Goal: Find contact information: Find contact information

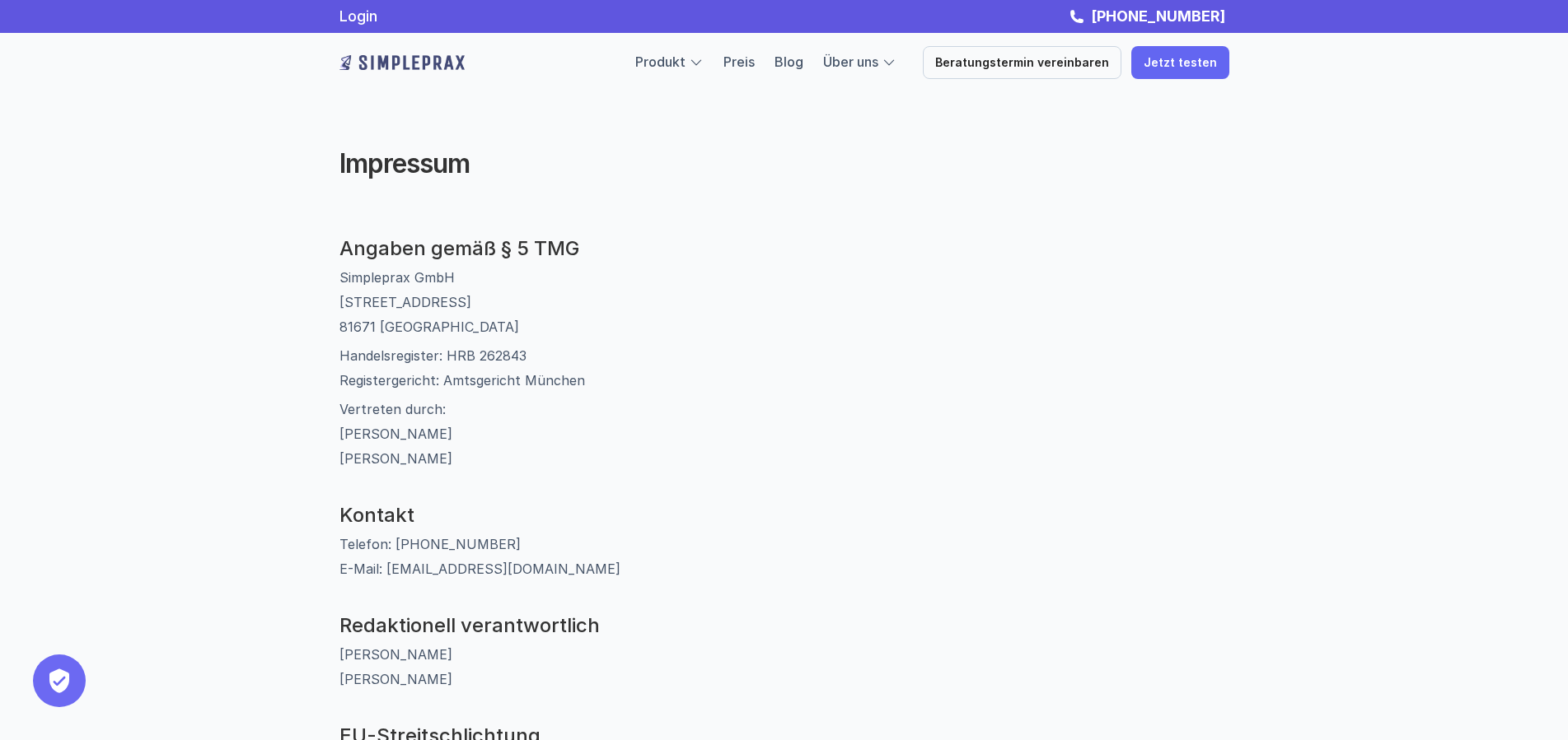
click at [882, 443] on p "Vertreten durch: [PERSON_NAME] [PERSON_NAME]" at bounding box center [784, 434] width 889 height 75
click at [404, 67] on img at bounding box center [402, 63] width 125 height 26
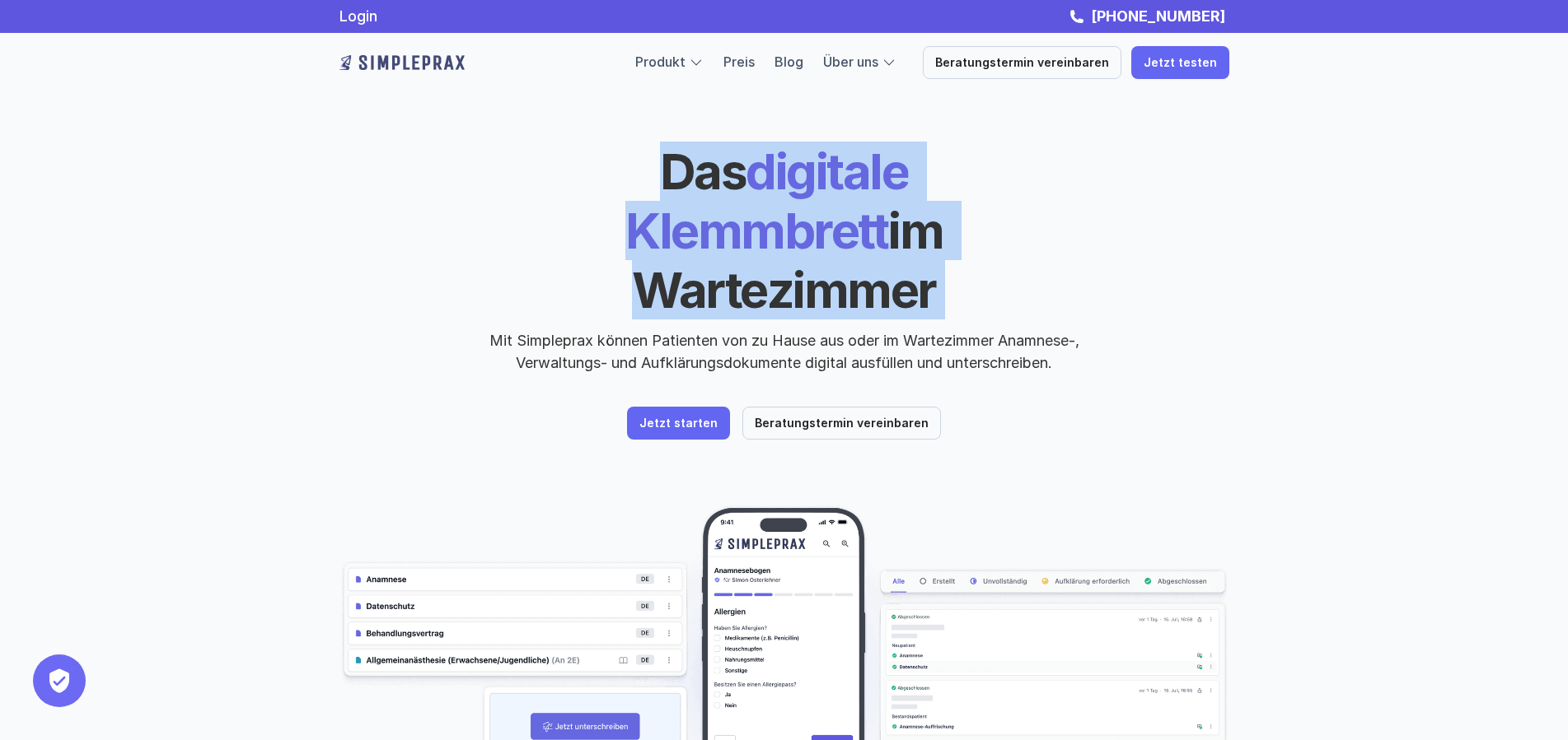
drag, startPoint x: 436, startPoint y: 173, endPoint x: 511, endPoint y: 170, distance: 75.1
click at [511, 170] on div "Das digitale Klemmbrett im Wartezimmer Mit Simpleprax können Patienten von zu H…" at bounding box center [784, 257] width 889 height 232
copy h1 "Das digitale Klemmbrett im Wartezimmer"
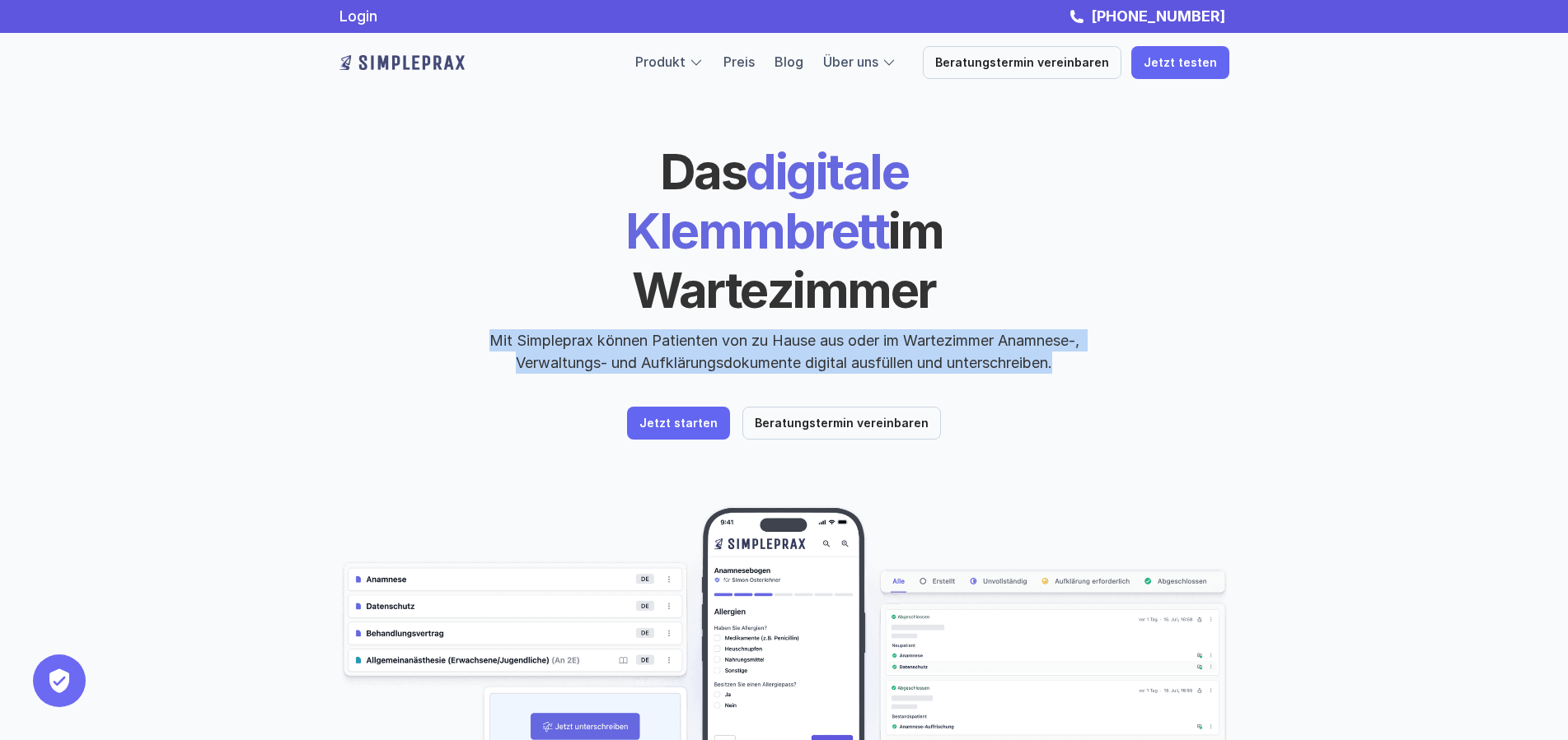
drag, startPoint x: 488, startPoint y: 290, endPoint x: 1081, endPoint y: 313, distance: 593.4
click at [1081, 329] on p "Mit Simpleprax können Patienten von zu Hause aus oder im Wartezimmer Anamnese-,…" at bounding box center [784, 351] width 618 height 45
copy p "Mit Simpleprax können Patienten von zu Hause aus oder im Wartezimmer Anamnese-,…"
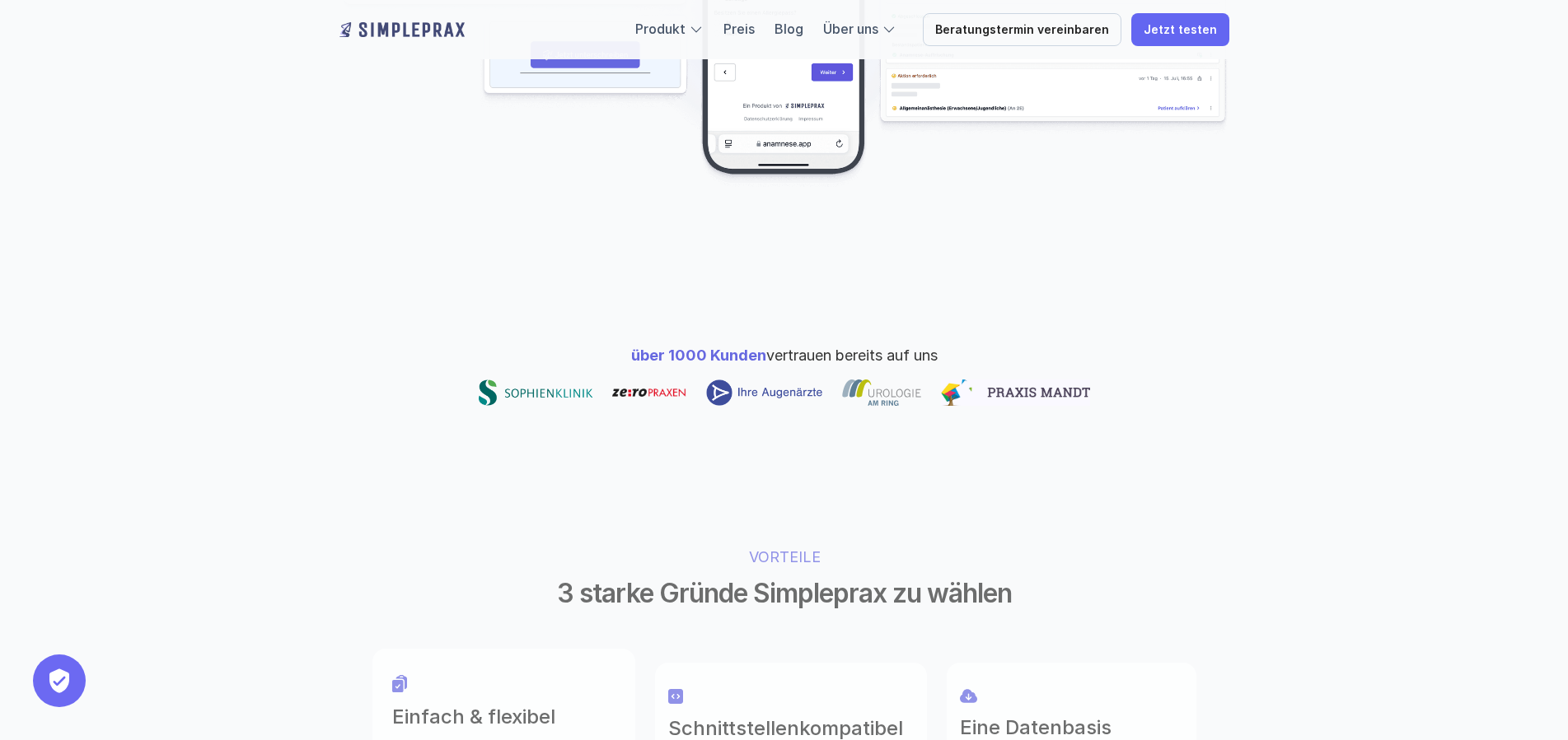
scroll to position [840, 0]
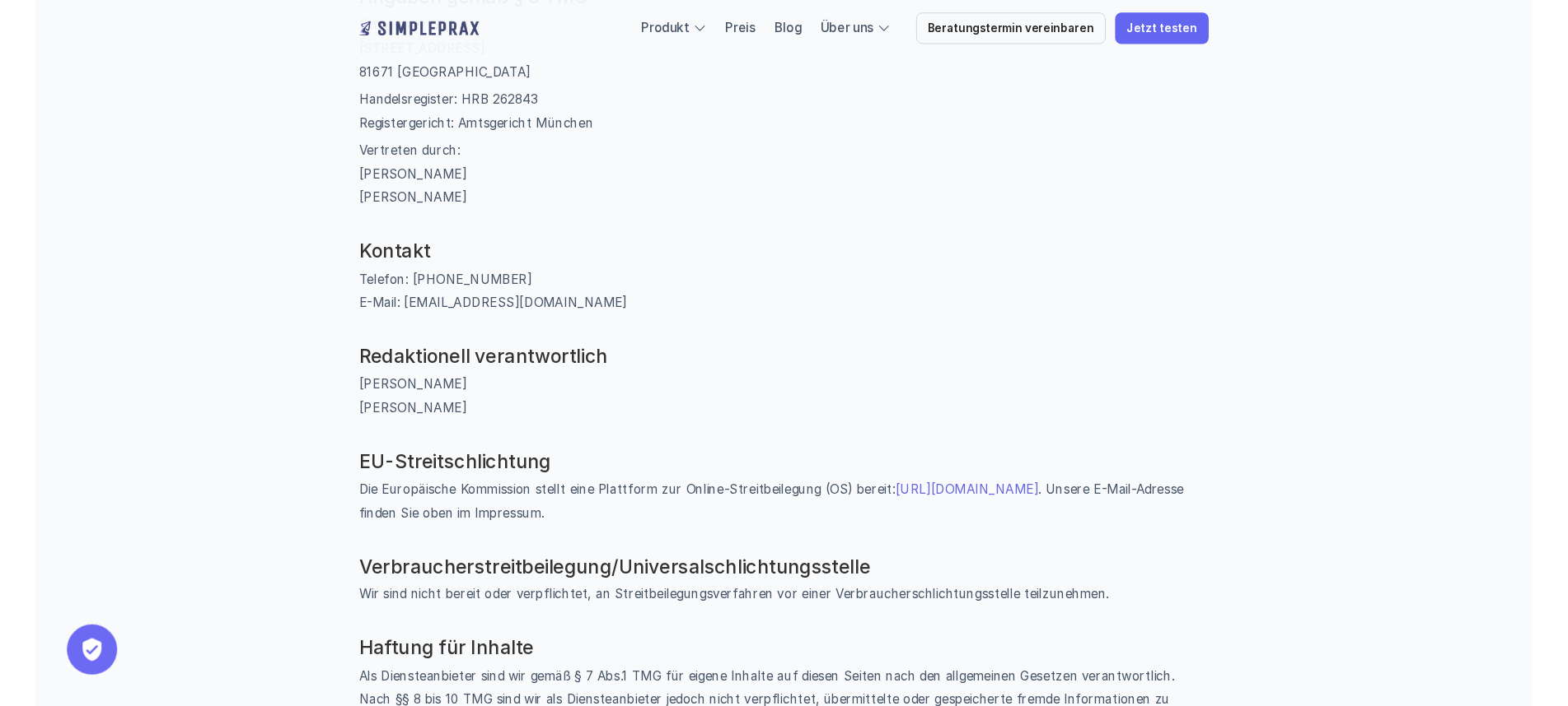
scroll to position [420, 0]
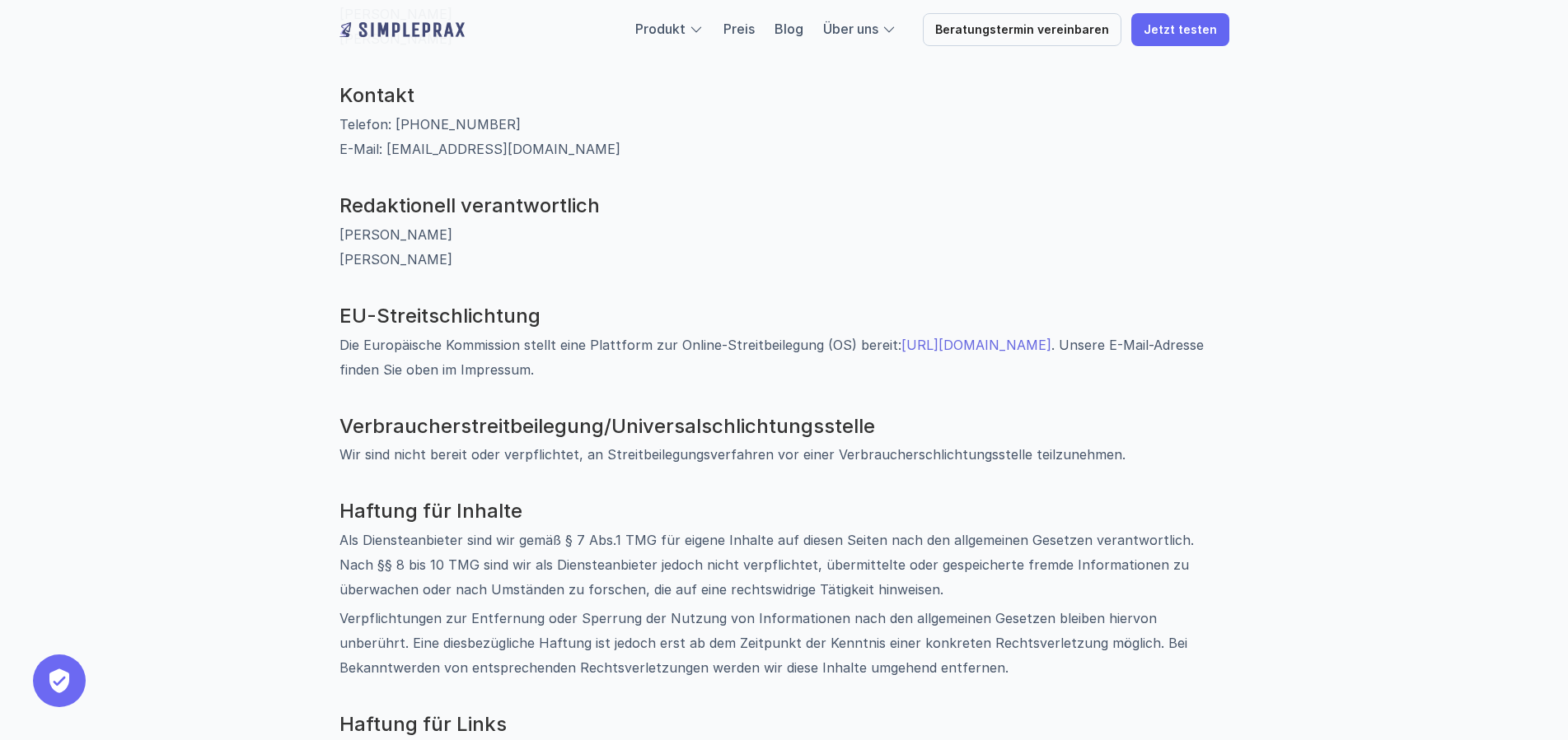
click at [223, 89] on div "Impressum Angaben gemäß § 5 TMG Simpleprax GmbH [STREET_ADDRESS] Handelsregiste…" at bounding box center [784, 356] width 1568 height 1552
click at [227, 590] on div "Impressum Angaben gemäß § 5 TMG Simpleprax GmbH [STREET_ADDRESS] Handelsregiste…" at bounding box center [784, 356] width 1568 height 1552
